Goal: Contribute content: Add original content to the website for others to see

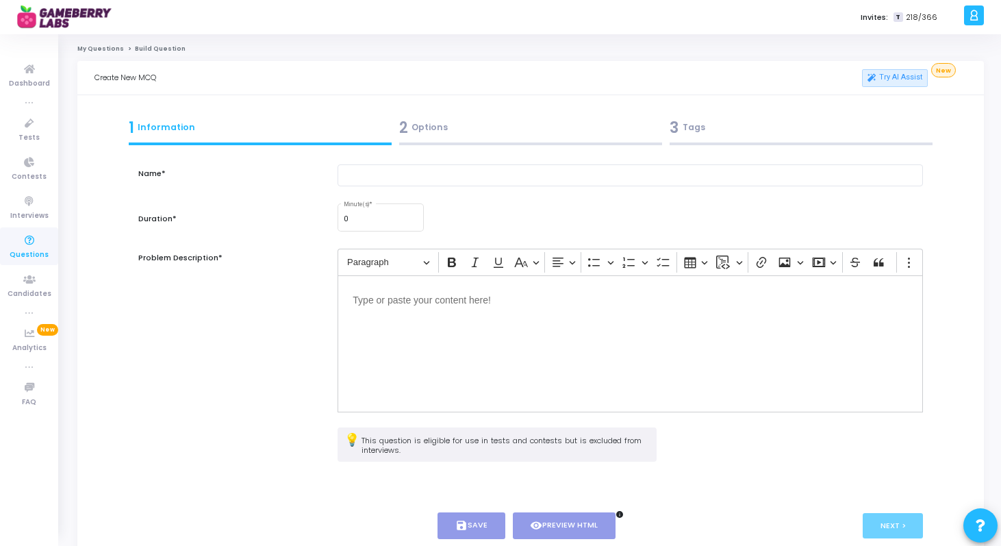
click at [422, 187] on div at bounding box center [630, 183] width 599 height 38
click at [567, 184] on input "text" at bounding box center [630, 175] width 585 height 23
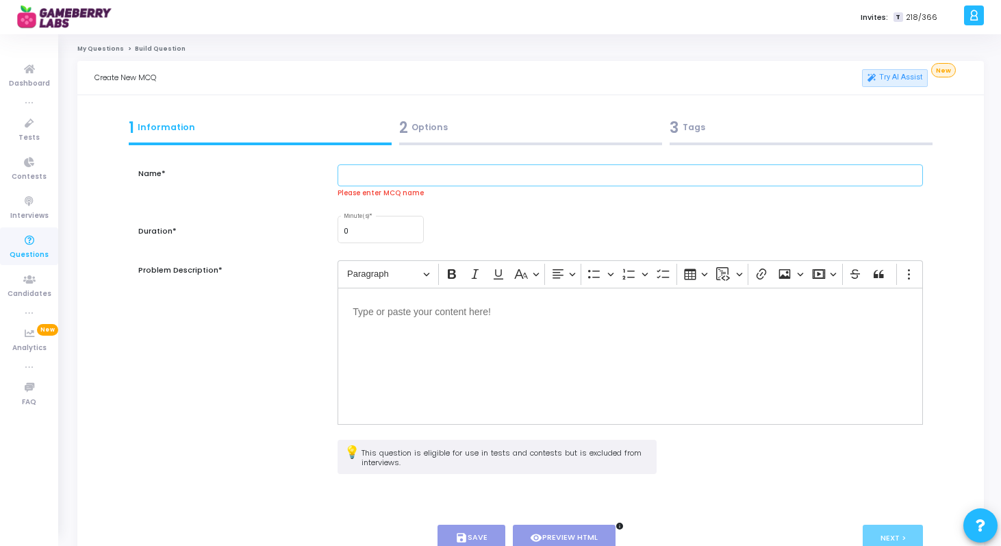
paste input "Replacement mix dilution (remove & add)"
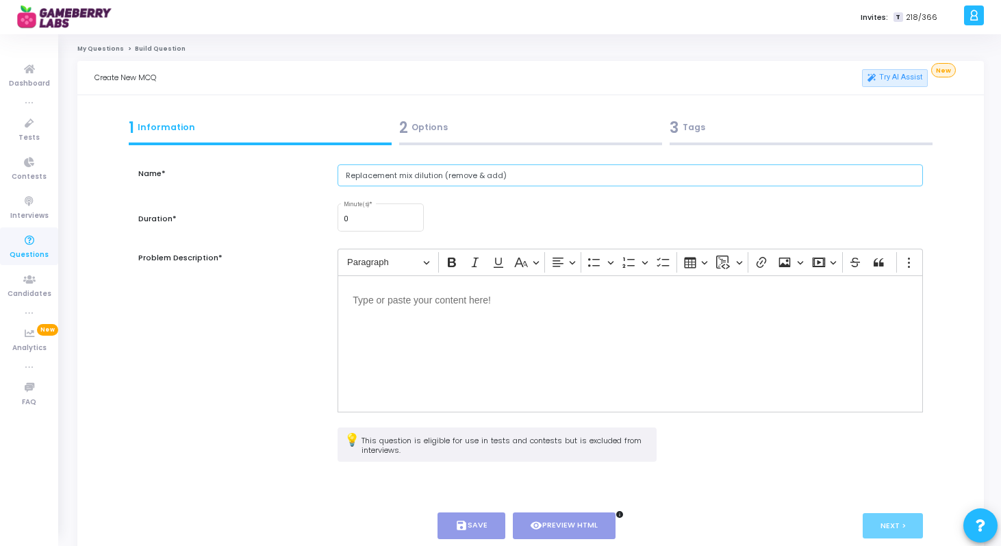
type input "Replacement mix dilution (remove & add)"
click at [426, 314] on div "Editor editing area: main" at bounding box center [630, 343] width 585 height 137
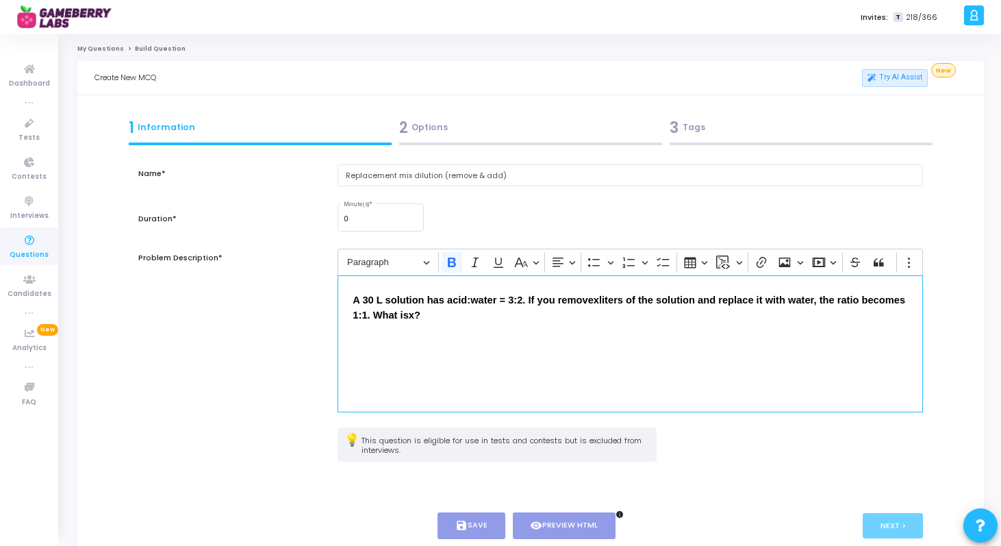
scroll to position [3, 0]
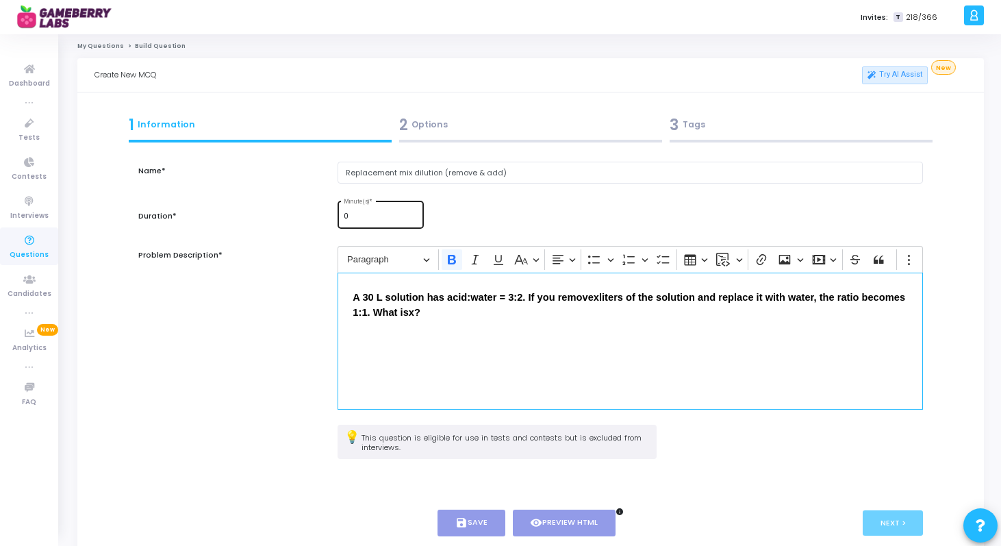
click at [387, 205] on div "0 Minute(s) *" at bounding box center [381, 213] width 75 height 29
click at [413, 213] on input "1" at bounding box center [381, 216] width 75 height 8
click at [414, 212] on div "1 Minute(s) *" at bounding box center [381, 213] width 75 height 29
type input "2"
click at [412, 213] on input "2" at bounding box center [381, 216] width 75 height 8
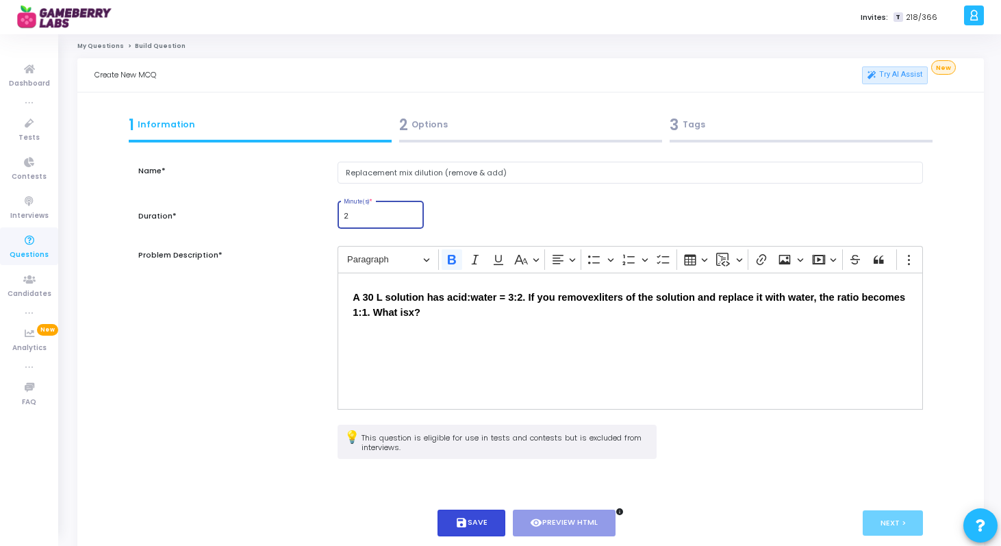
click at [475, 526] on button "save Save" at bounding box center [472, 522] width 68 height 27
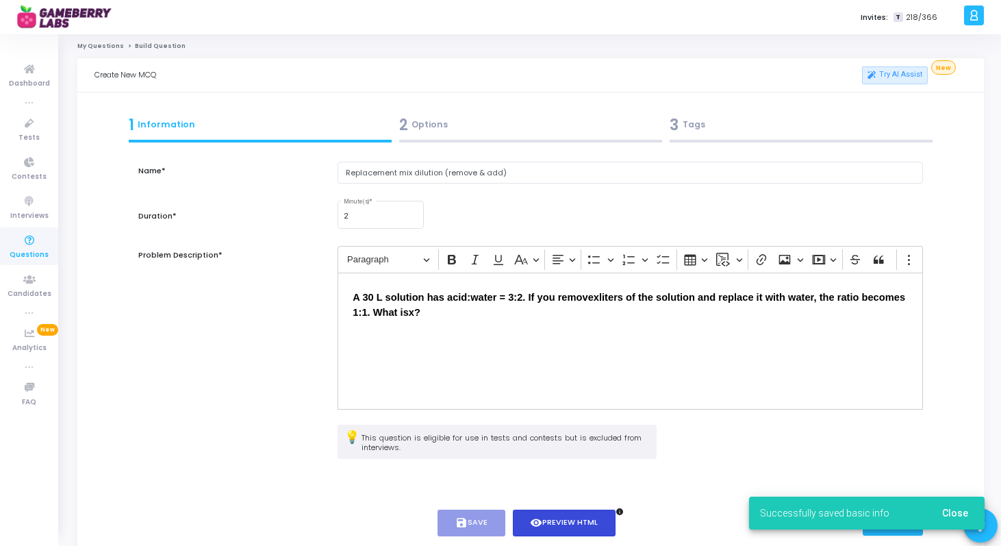
click at [531, 528] on icon "visibility" at bounding box center [536, 522] width 12 height 12
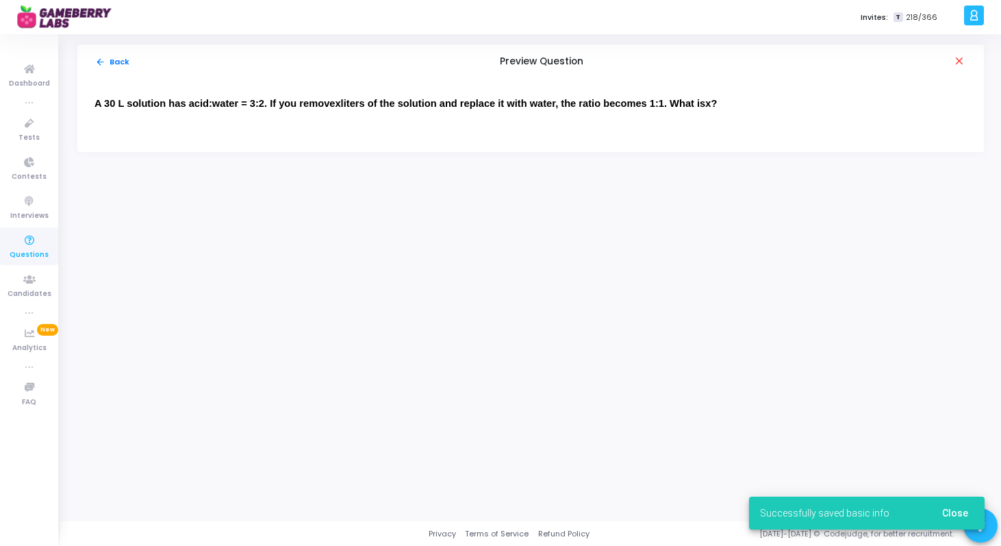
scroll to position [0, 0]
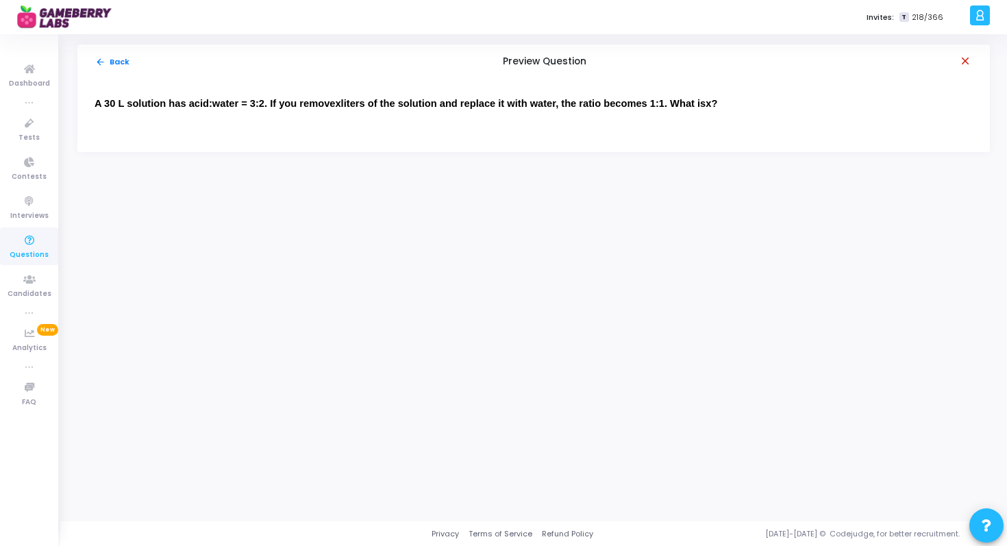
click at [964, 65] on mat-icon "close" at bounding box center [966, 62] width 14 height 14
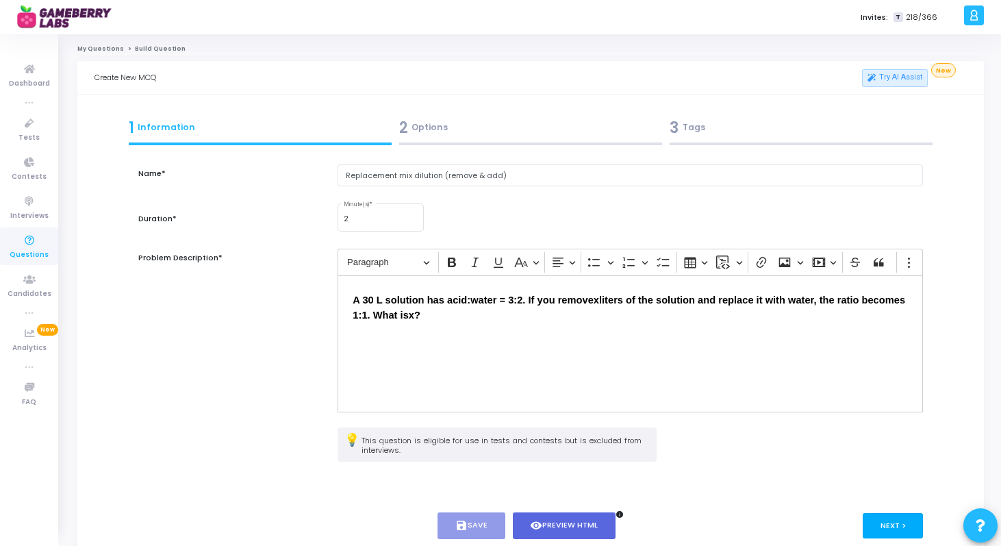
click at [872, 527] on button "Next >" at bounding box center [893, 525] width 61 height 25
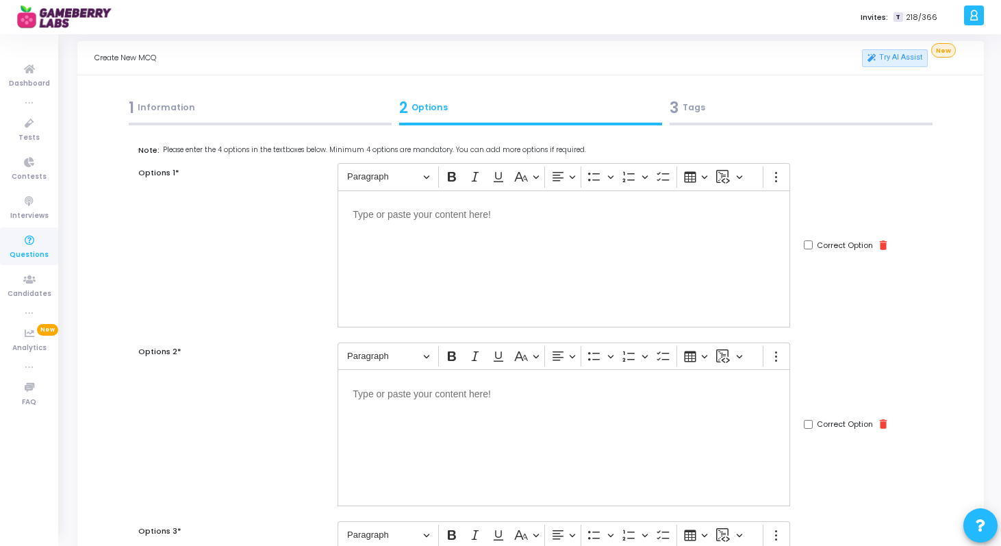
scroll to position [24, 0]
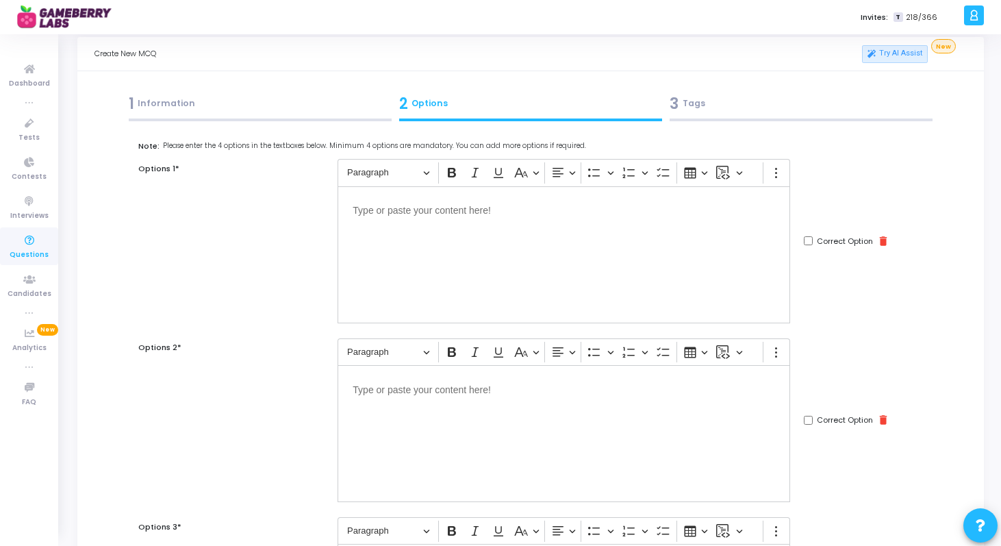
click at [474, 255] on div "Editor editing area: main" at bounding box center [564, 254] width 453 height 137
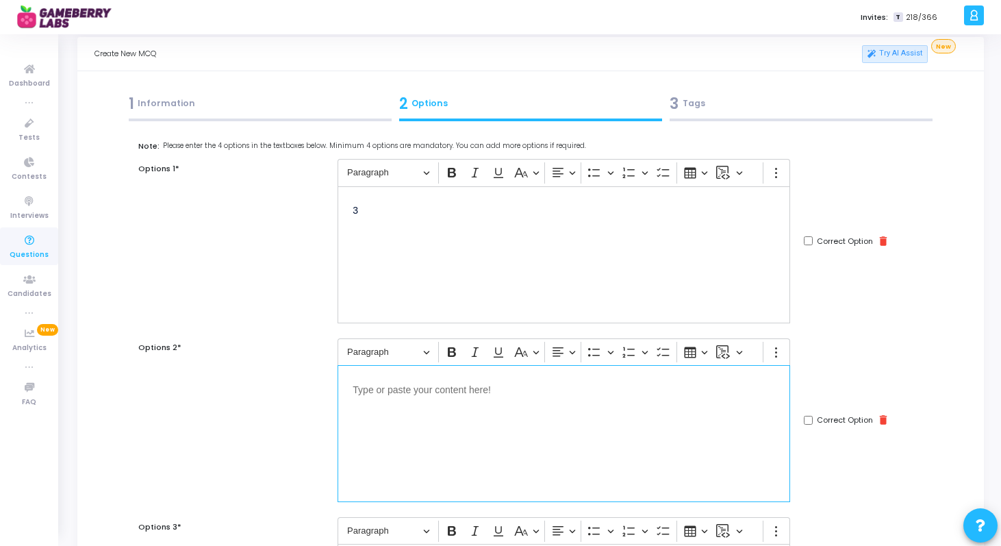
click at [434, 453] on div "Editor editing area: main" at bounding box center [564, 433] width 453 height 137
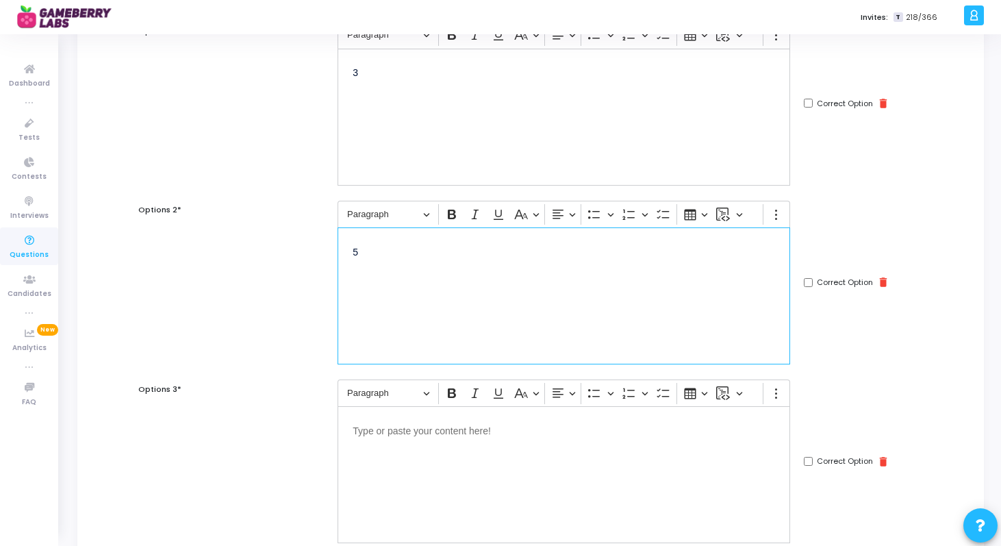
scroll to position [164, 0]
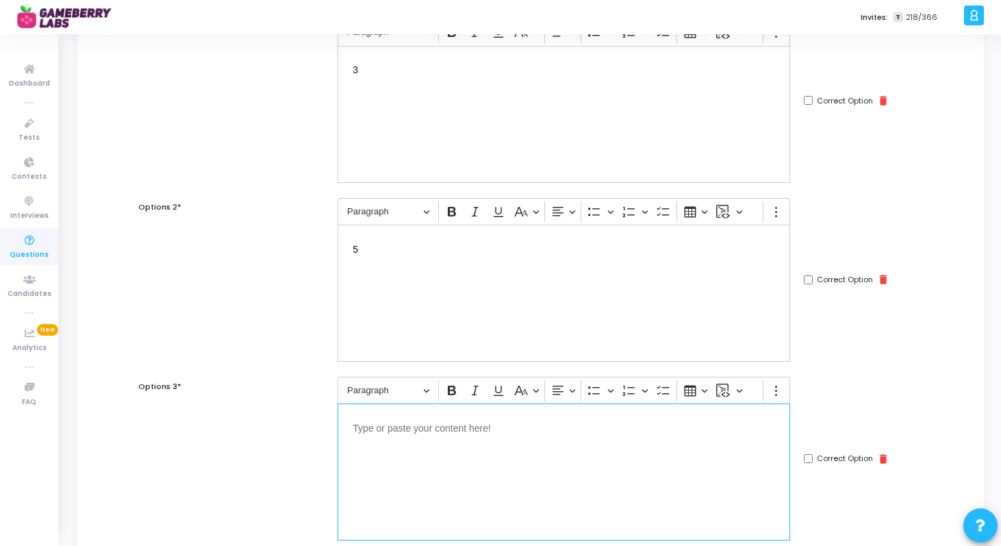
click at [425, 464] on div "Editor editing area: main" at bounding box center [564, 471] width 453 height 137
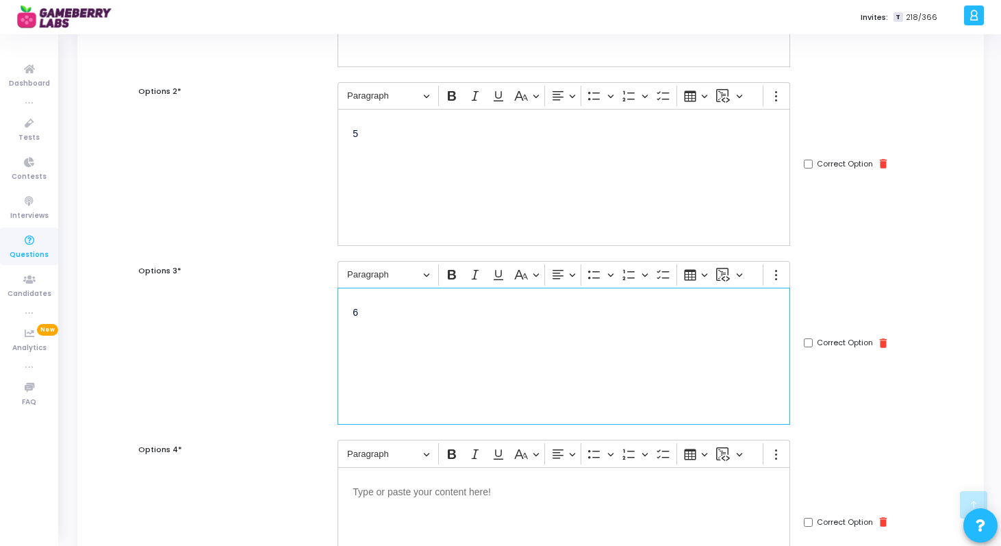
scroll to position [362, 0]
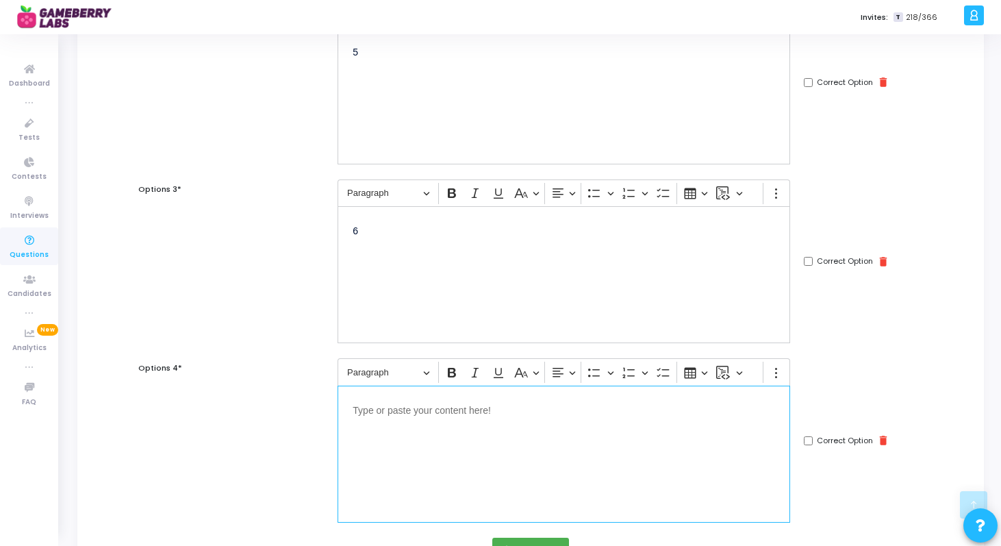
click at [422, 434] on div "Editor editing area: main" at bounding box center [564, 454] width 453 height 137
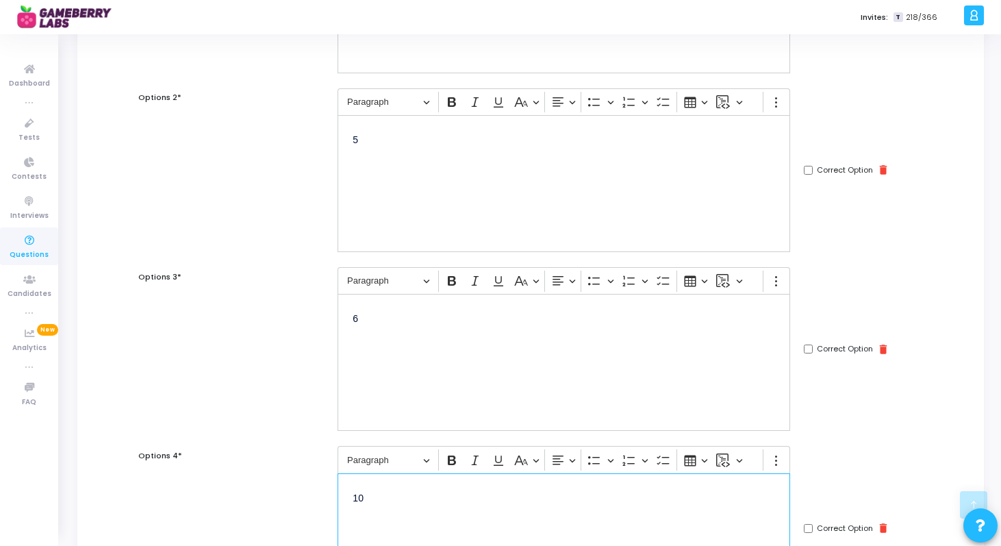
scroll to position [254, 0]
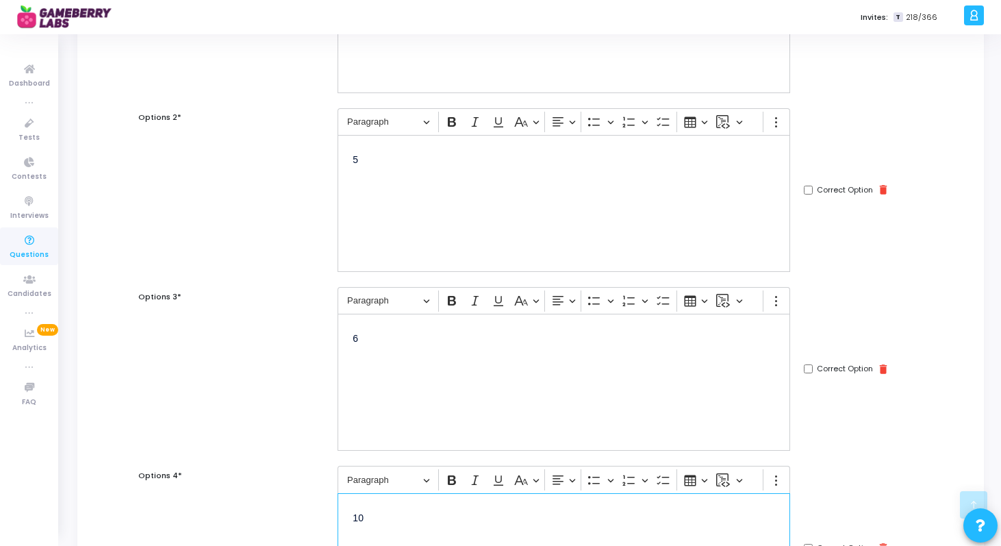
click at [807, 187] on input "Correct Option" at bounding box center [808, 190] width 9 height 9
checkbox input "true"
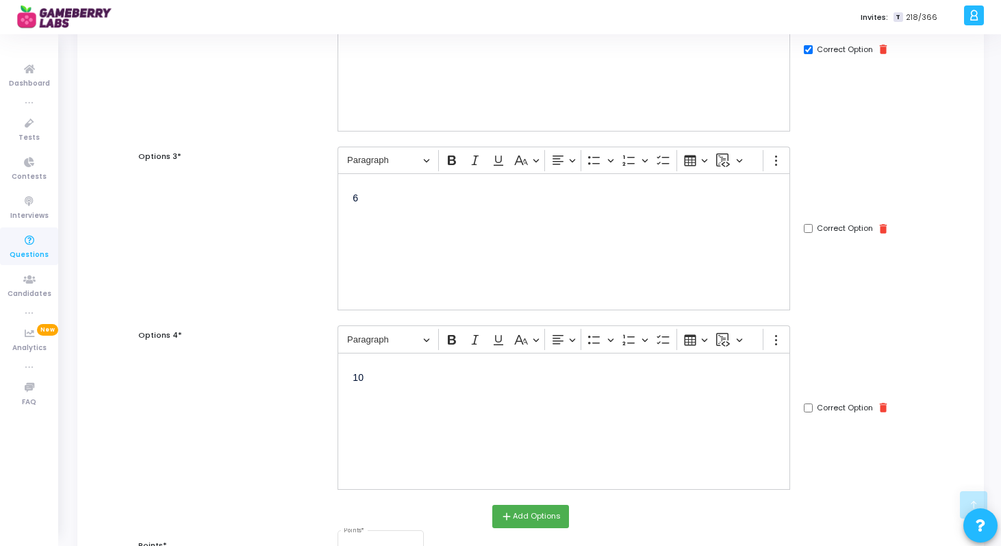
scroll to position [572, 0]
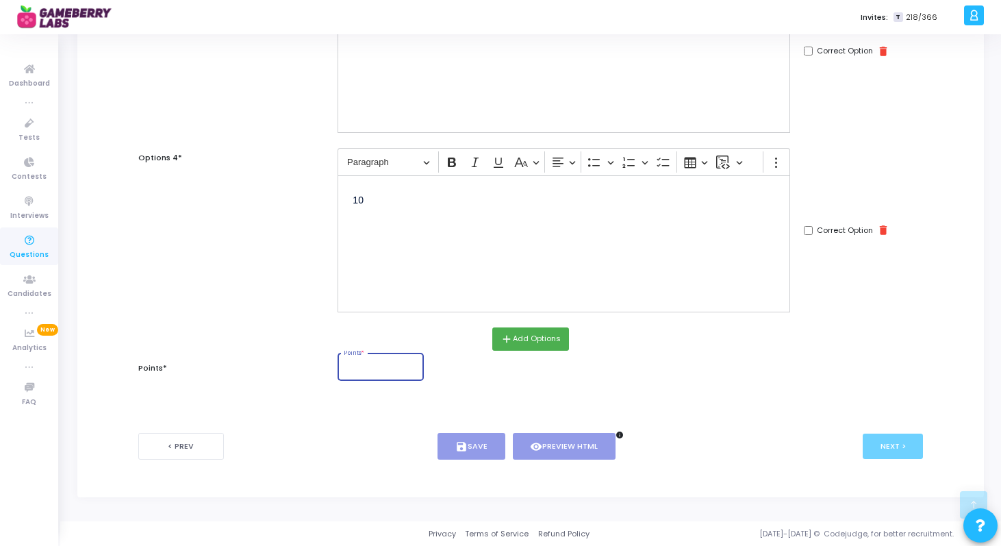
click at [395, 369] on input "Points *" at bounding box center [381, 368] width 75 height 8
click at [417, 368] on input "0" at bounding box center [381, 368] width 75 height 8
type input "1"
click at [414, 367] on input "1" at bounding box center [381, 368] width 75 height 8
click at [482, 449] on button "save Save" at bounding box center [472, 446] width 68 height 27
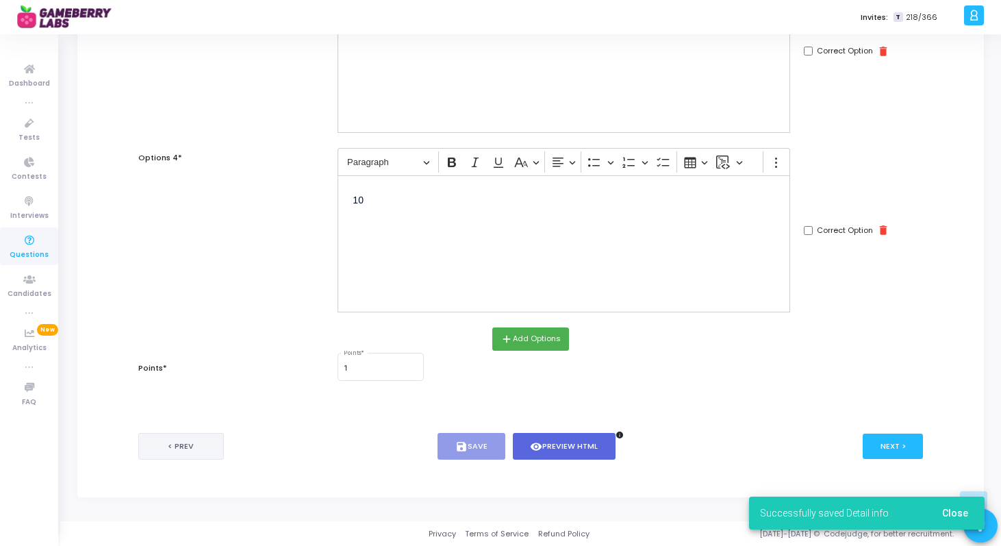
click at [166, 449] on button "< Prev" at bounding box center [181, 446] width 86 height 27
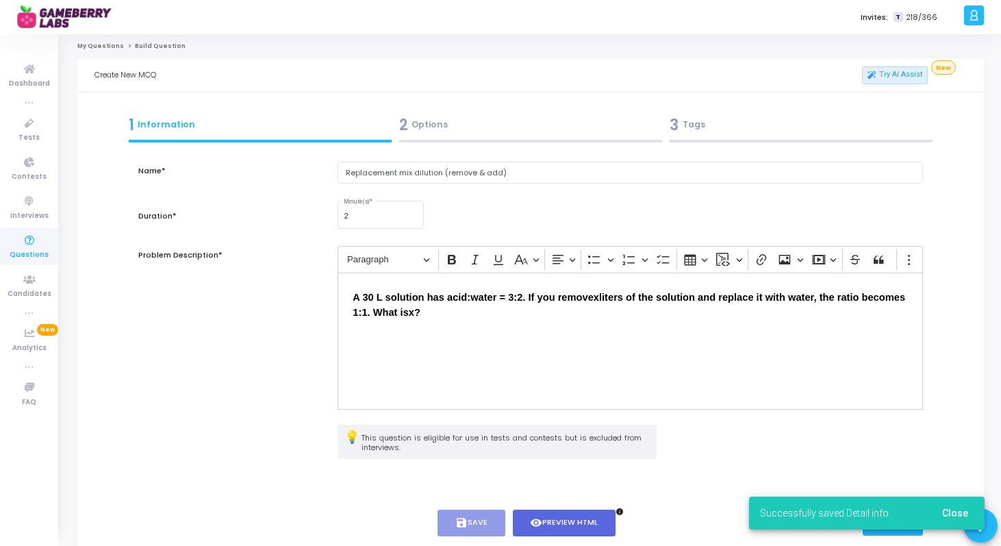
scroll to position [0, 0]
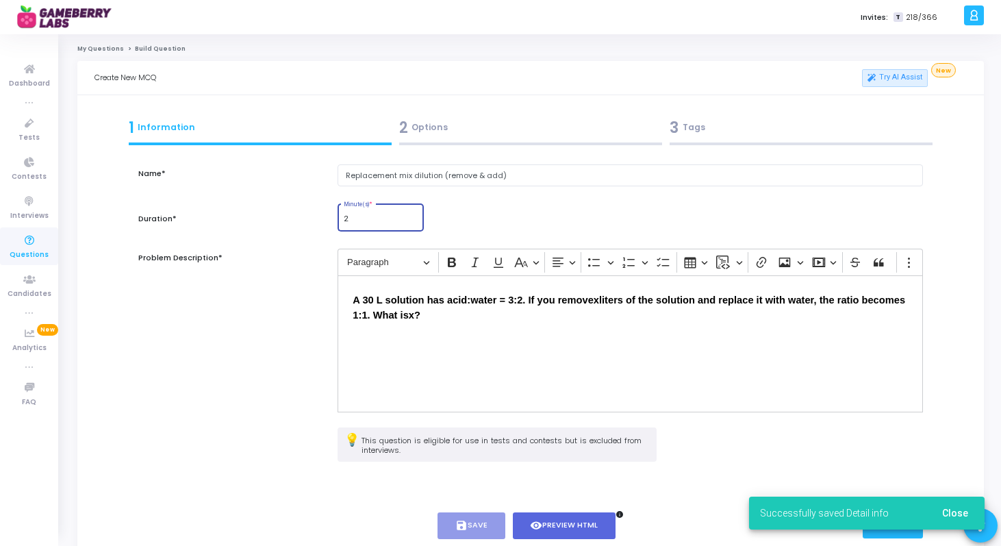
click at [377, 219] on input "2" at bounding box center [381, 219] width 75 height 8
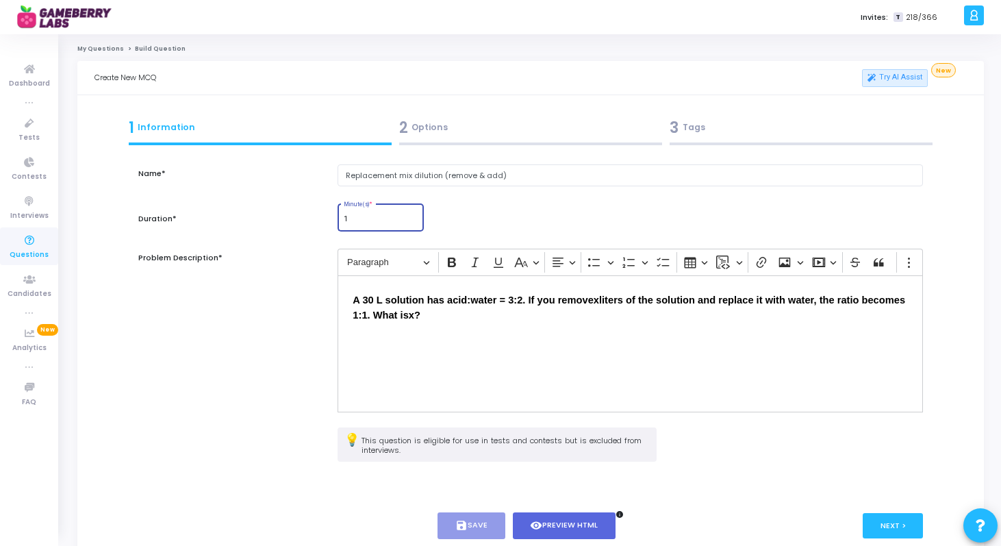
type input "1"
click at [414, 221] on input "1" at bounding box center [381, 219] width 75 height 8
click at [466, 533] on button "save Save" at bounding box center [472, 525] width 68 height 27
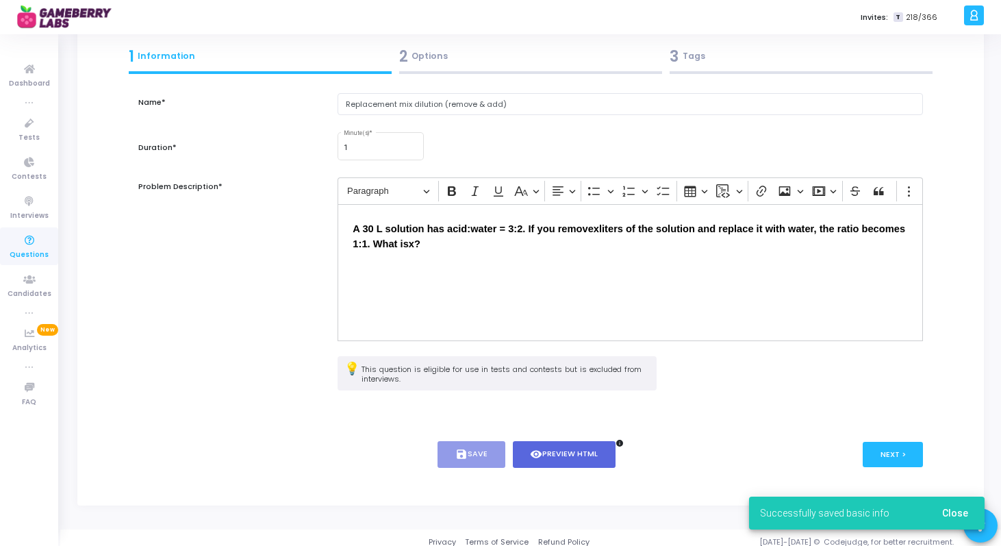
scroll to position [79, 0]
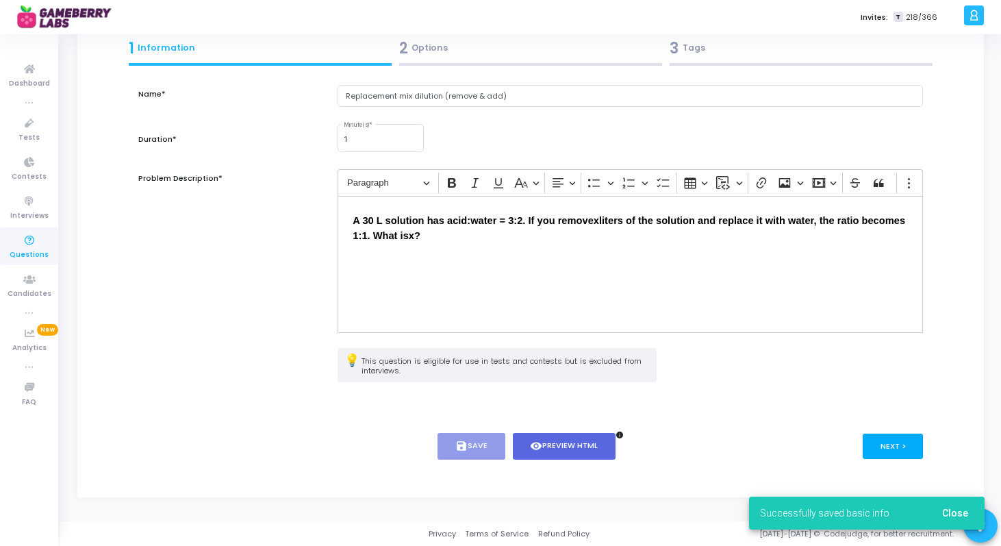
click at [879, 443] on button "Next >" at bounding box center [893, 445] width 61 height 25
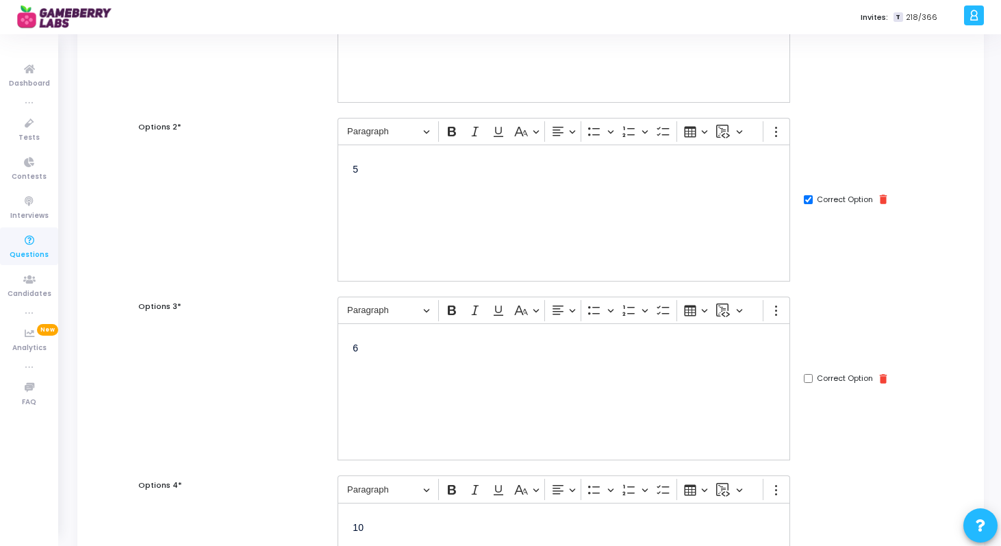
scroll to position [572, 0]
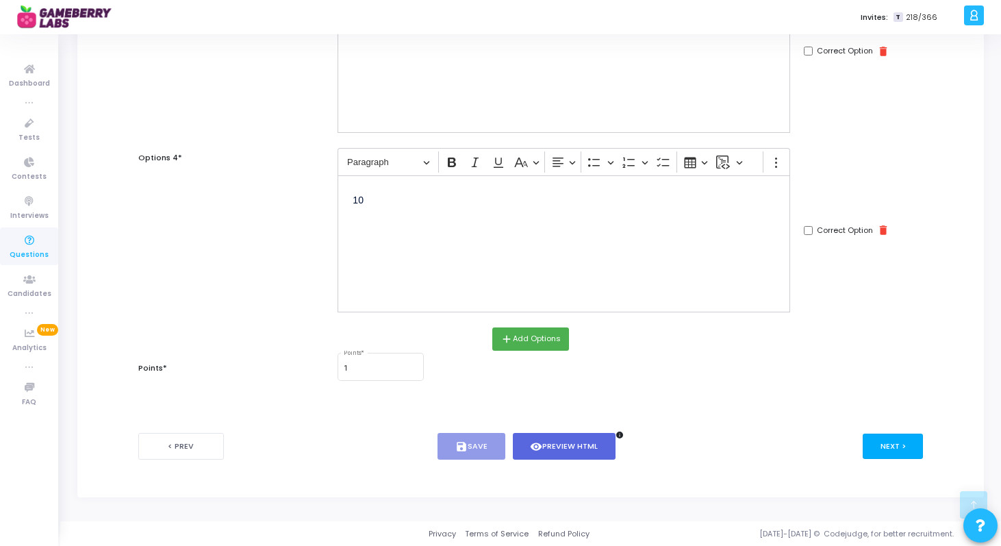
click at [870, 442] on button "Next >" at bounding box center [893, 445] width 61 height 25
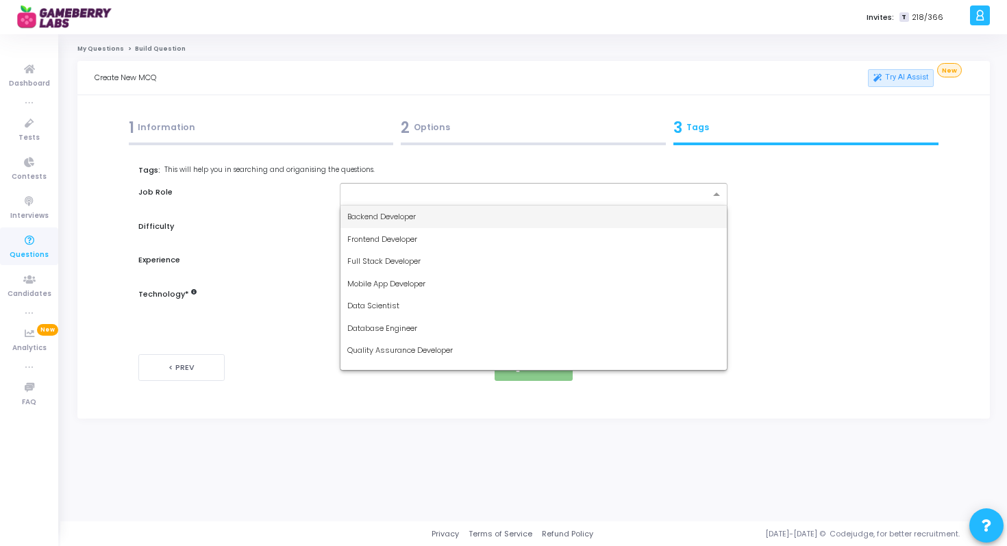
click at [642, 197] on input "text" at bounding box center [528, 195] width 363 height 12
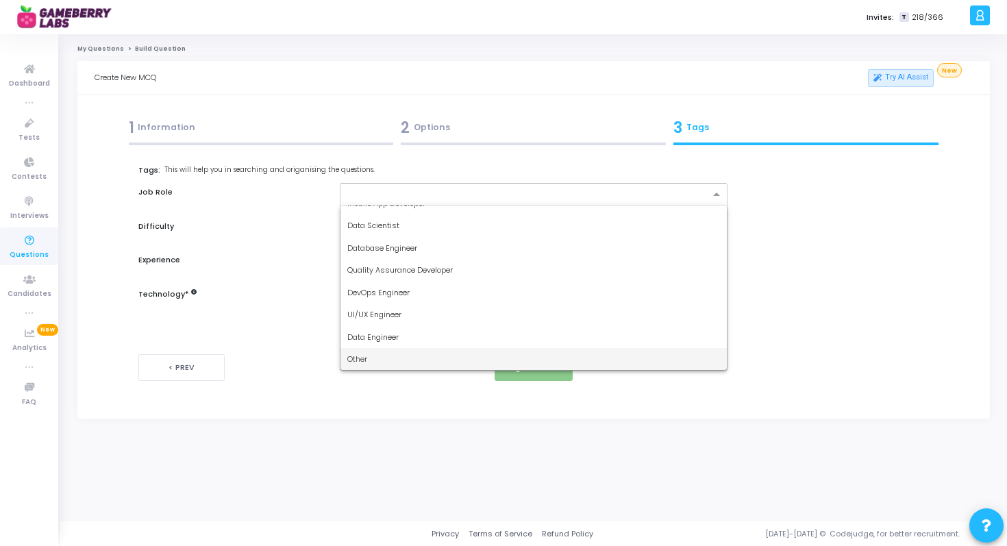
click at [595, 355] on div "Other" at bounding box center [533, 359] width 387 height 23
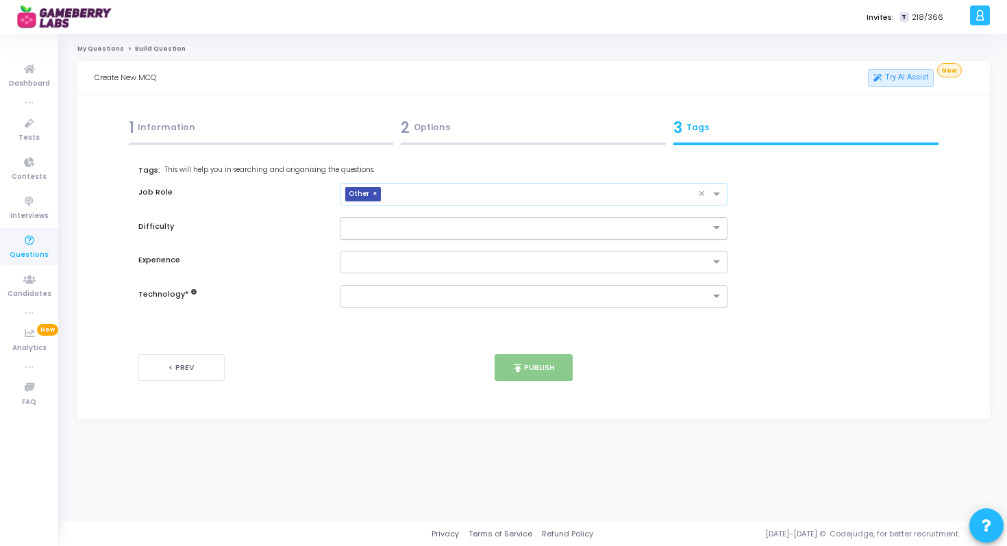
click at [597, 229] on input "text" at bounding box center [520, 227] width 346 height 12
click at [580, 254] on div "Easy" at bounding box center [533, 251] width 387 height 23
click at [580, 257] on input "text" at bounding box center [528, 263] width 363 height 12
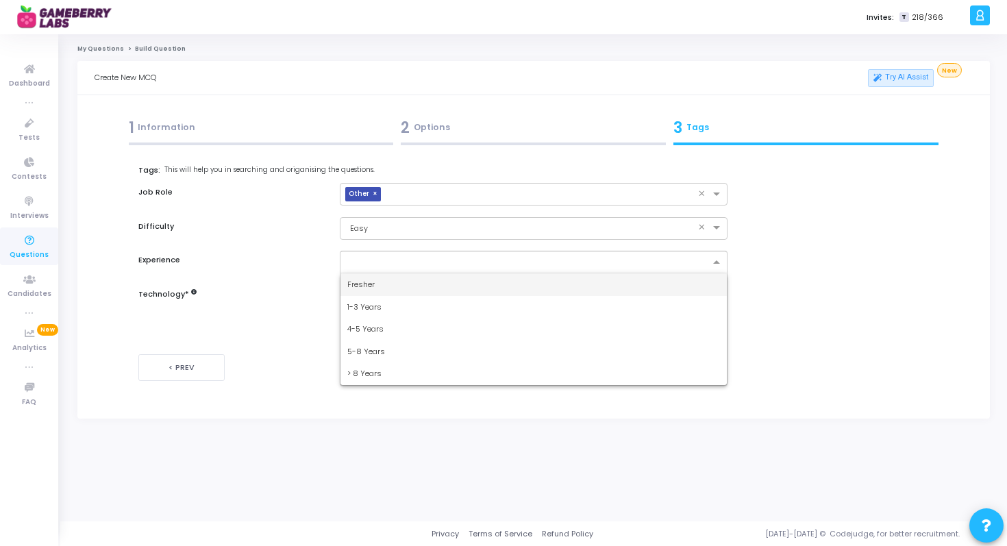
click at [570, 280] on div "Fresher" at bounding box center [533, 284] width 387 height 23
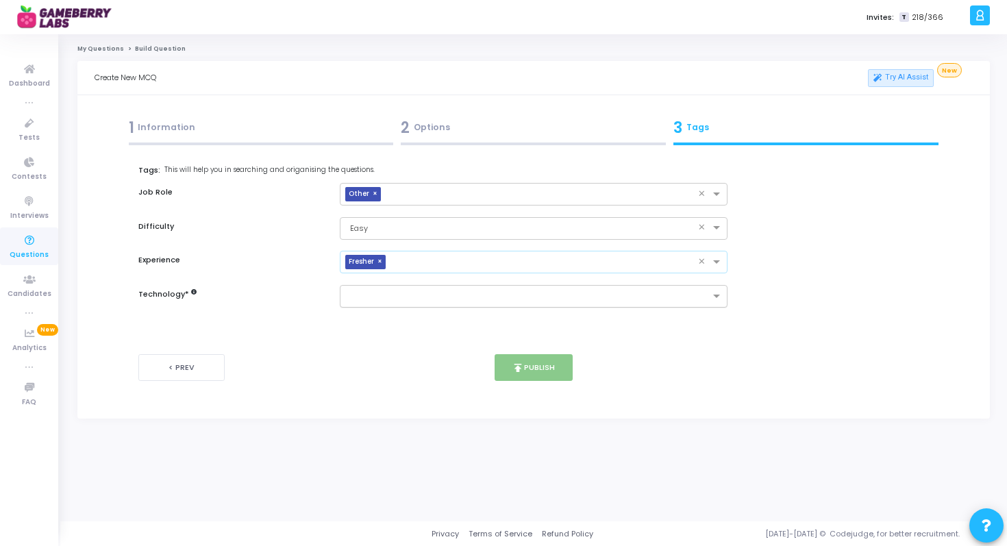
click at [563, 295] on input "text" at bounding box center [528, 297] width 363 height 12
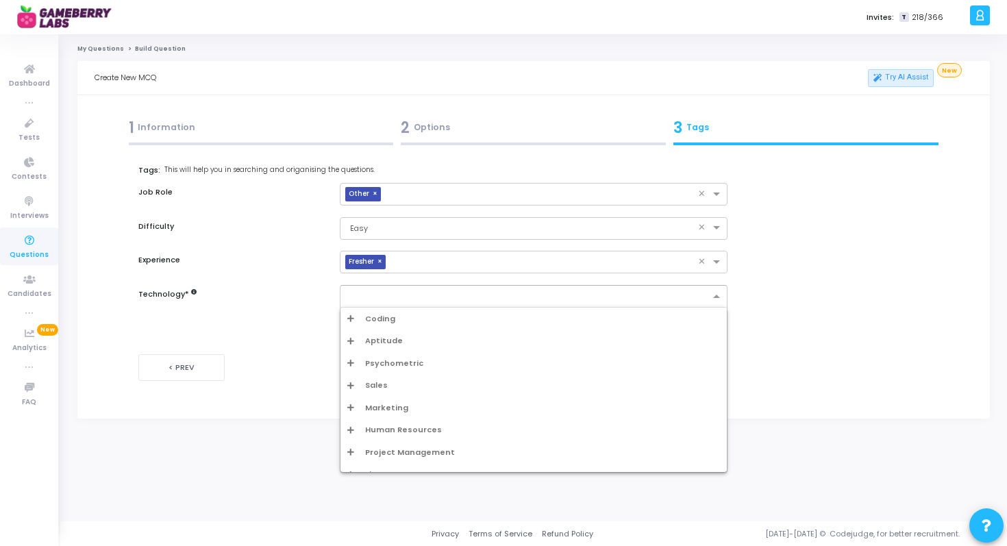
click at [349, 341] on icon "Options list" at bounding box center [350, 341] width 7 height 8
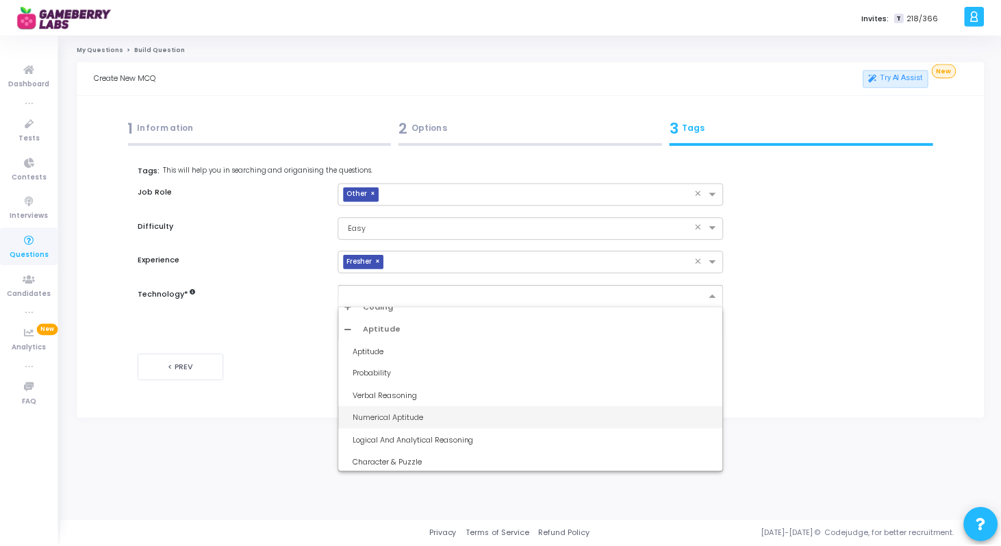
scroll to position [0, 0]
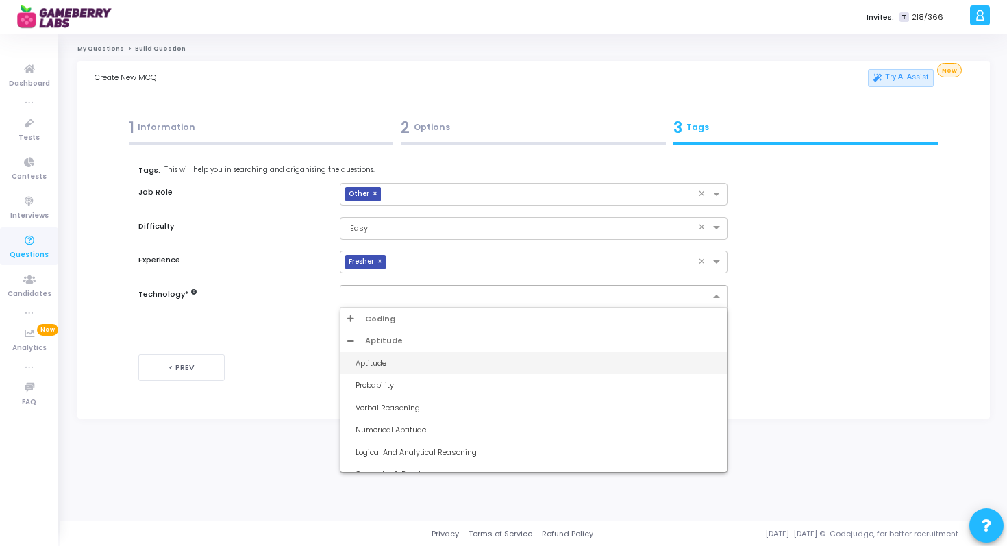
click at [406, 370] on div "Aptitude" at bounding box center [533, 363] width 387 height 23
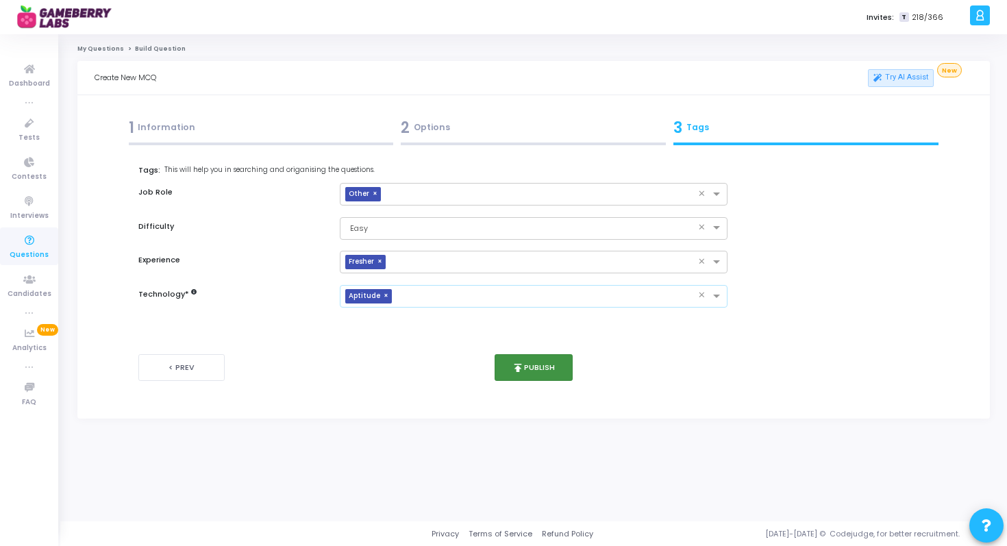
click at [525, 374] on button "publish Publish" at bounding box center [533, 367] width 79 height 27
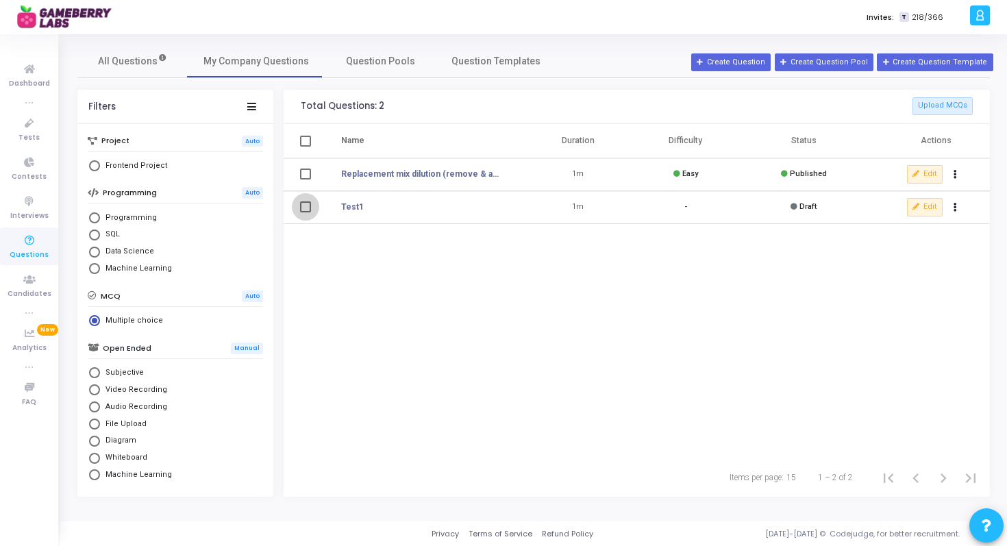
click at [305, 210] on span at bounding box center [305, 206] width 11 height 11
click at [305, 212] on input "select row NaN" at bounding box center [305, 212] width 1 height 1
checkbox input "true"
click at [957, 203] on button "Actions" at bounding box center [955, 207] width 19 height 19
click at [920, 255] on button "delete Delete" at bounding box center [911, 258] width 105 height 23
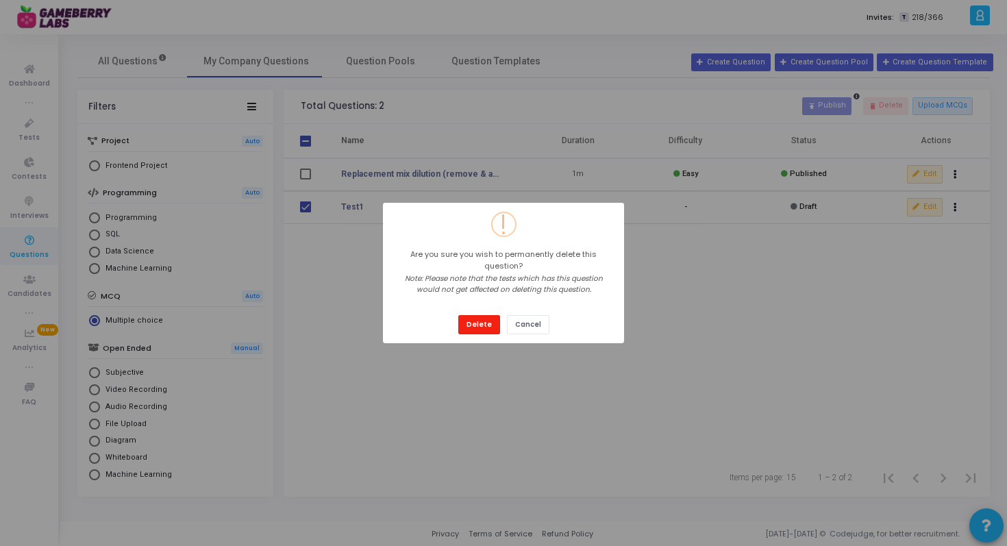
click at [494, 316] on button "Delete" at bounding box center [479, 324] width 42 height 18
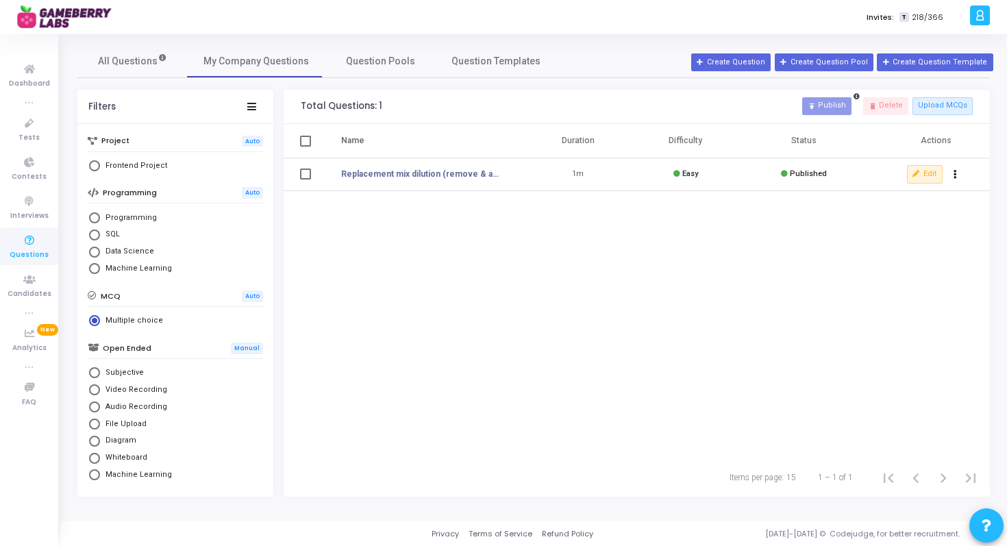
click at [693, 112] on h3 "Total Questions: 1 publish Publish delete Delete Upload MCQs" at bounding box center [637, 106] width 672 height 18
click at [303, 172] on span at bounding box center [305, 173] width 11 height 11
click at [305, 179] on input "select row NaN" at bounding box center [305, 179] width 1 height 1
checkbox input "true"
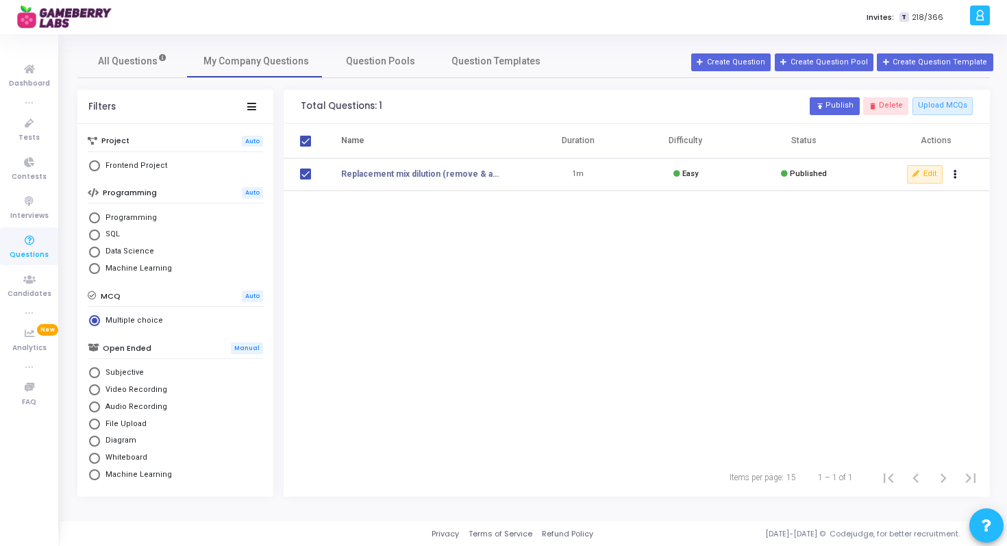
click at [303, 172] on span at bounding box center [305, 173] width 11 height 11
click at [305, 179] on input "deselect row NaN" at bounding box center [305, 179] width 1 height 1
checkbox input "false"
click at [737, 70] on button "Create Question" at bounding box center [730, 62] width 79 height 18
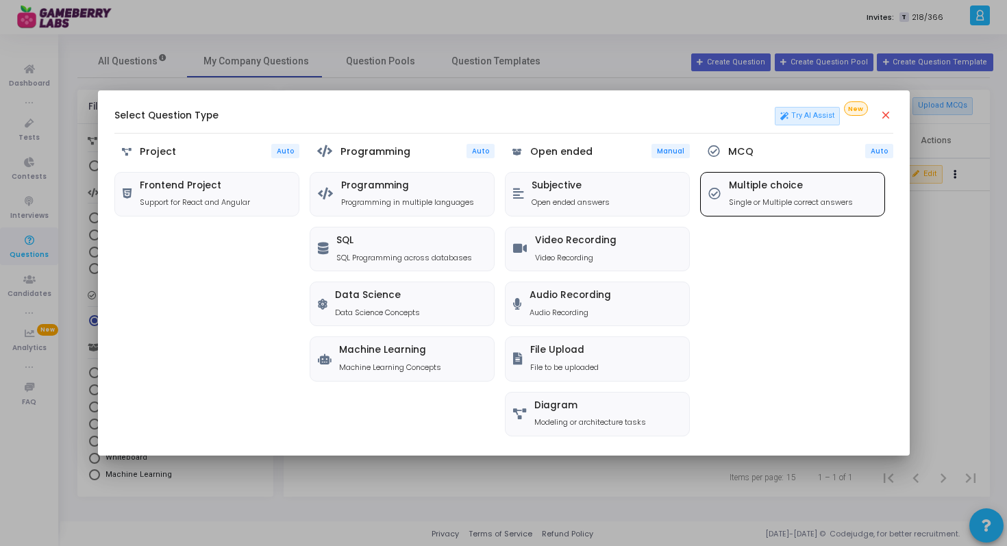
click at [774, 184] on h5 "Multiple choice" at bounding box center [791, 186] width 124 height 12
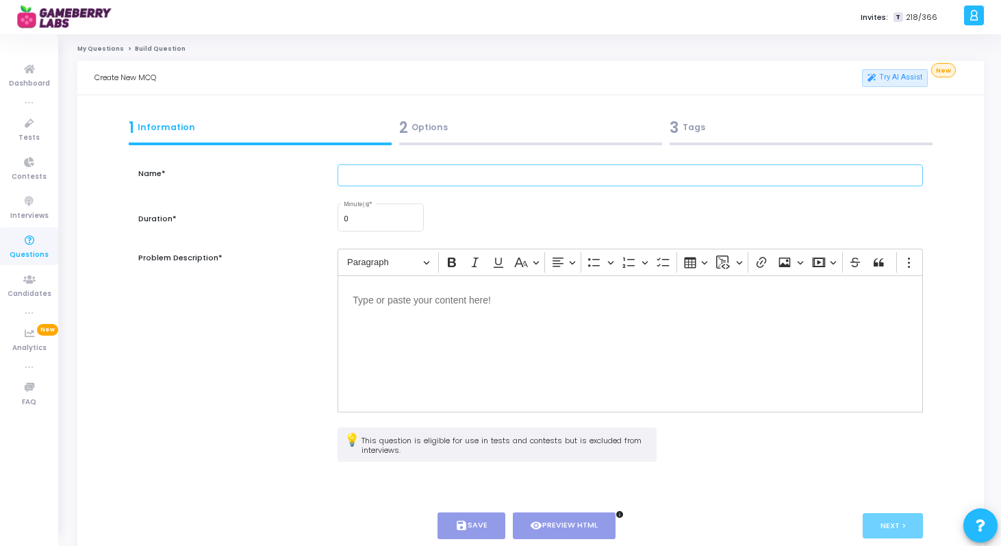
click at [563, 168] on input "text" at bounding box center [630, 175] width 585 height 23
